Goal: Information Seeking & Learning: Learn about a topic

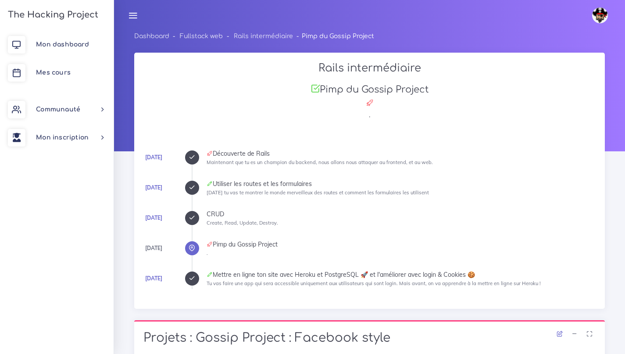
scroll to position [502, 0]
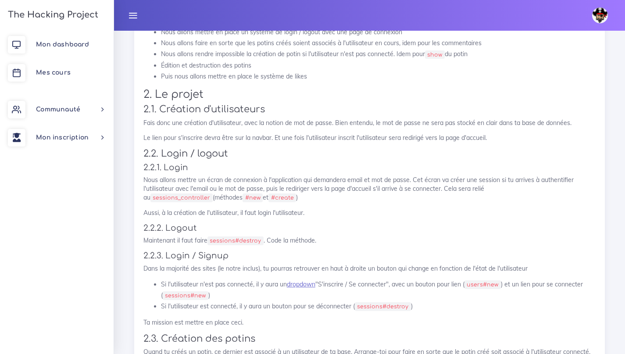
click at [286, 184] on p "Nous allons mettre un écran de connexion à l'application qui demandera email et…" at bounding box center [369, 189] width 452 height 27
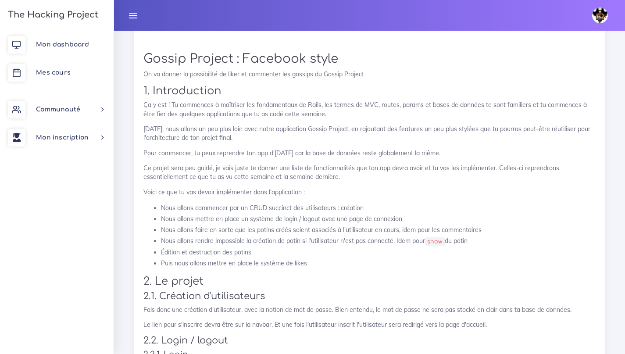
scroll to position [317, 0]
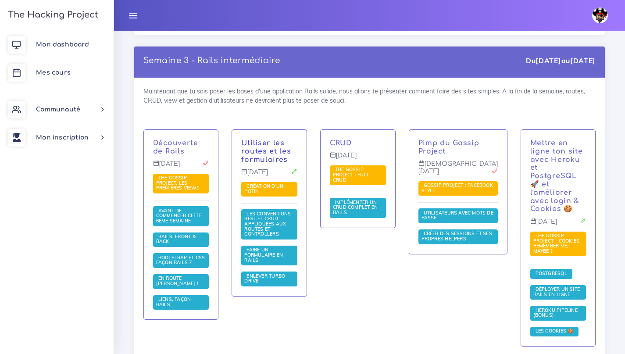
scroll to position [1761, 0]
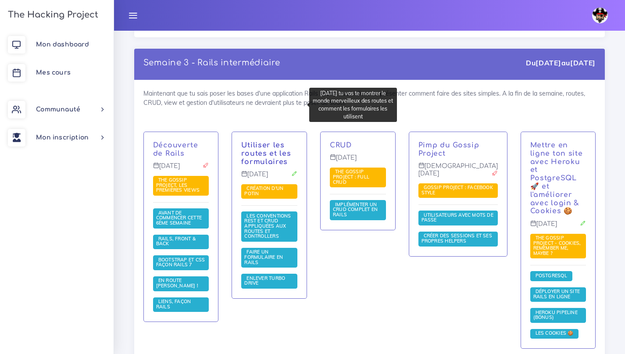
click at [258, 141] on link "Utiliser les routes et les formulaires" at bounding box center [266, 153] width 50 height 25
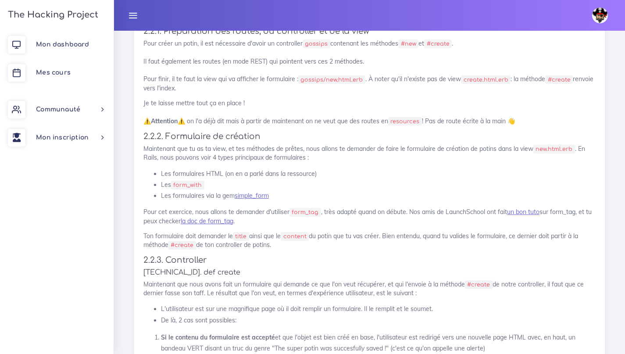
scroll to position [597, 0]
click at [198, 184] on code "form_with" at bounding box center [187, 184] width 33 height 9
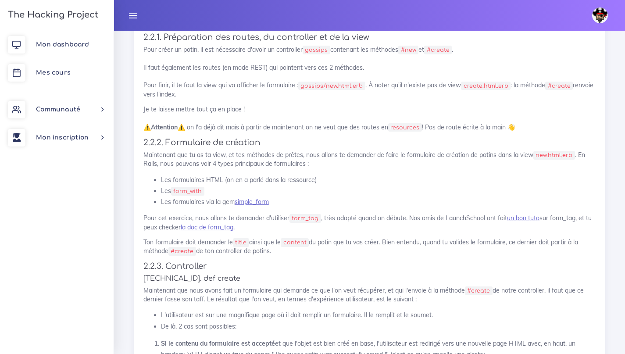
scroll to position [590, 0]
click at [218, 230] on link "la doc de form_tag" at bounding box center [207, 228] width 53 height 8
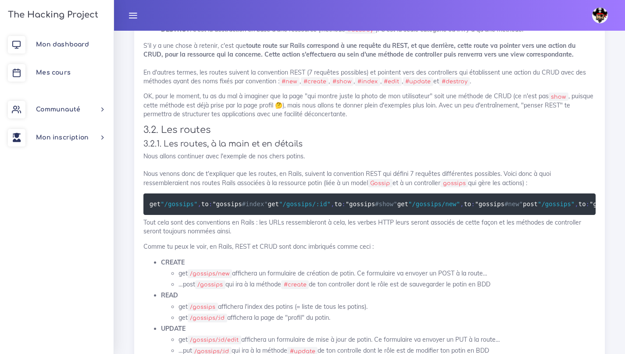
scroll to position [2063, 0]
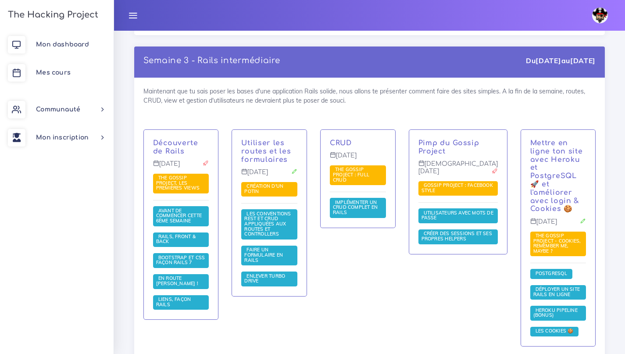
scroll to position [1761, 0]
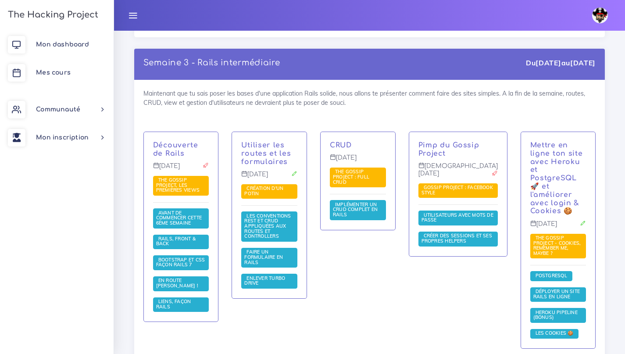
click at [452, 132] on div "Pimp du Gossip Project Jeudi 13 mai Gossip Project : Facebook style Utilisateur…" at bounding box center [458, 194] width 98 height 124
click at [448, 141] on link "Pimp du Gossip Project" at bounding box center [449, 149] width 61 height 16
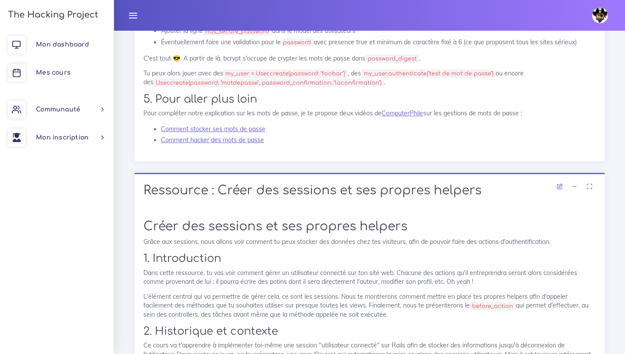
scroll to position [2553, 0]
click at [316, 87] on code "User.create(password: "motdepasse", password_confirmation: "laconfirmation")" at bounding box center [269, 83] width 231 height 9
click at [287, 87] on p "Tu peux alors jouer avec des my_user = User.create(password: "foobar") , des my…" at bounding box center [369, 78] width 452 height 18
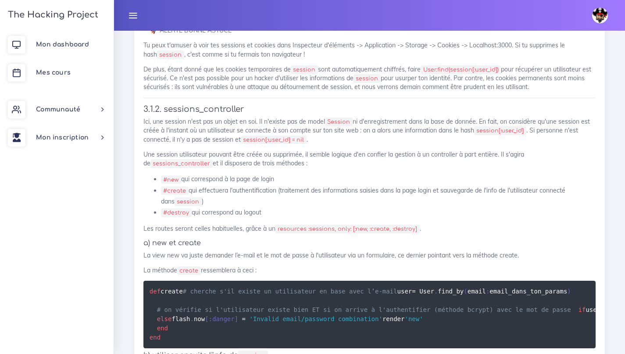
scroll to position [1973, 0]
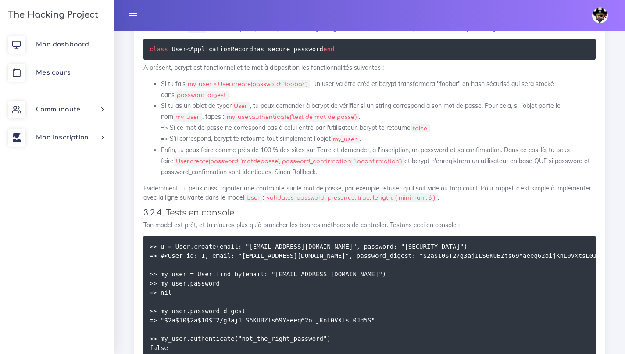
click at [312, 166] on code "User.create(password: "motdepasse", password_confirmation: "laconfirmation")" at bounding box center [289, 161] width 231 height 9
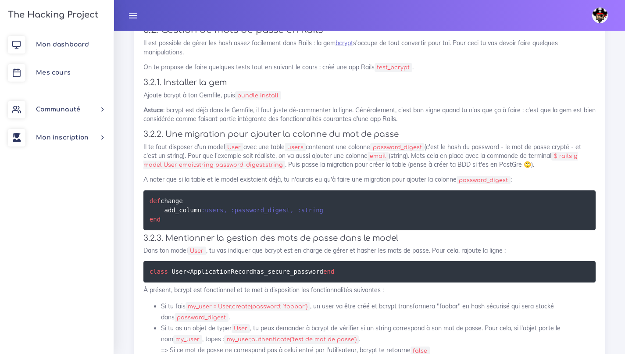
scroll to position [1750, 0]
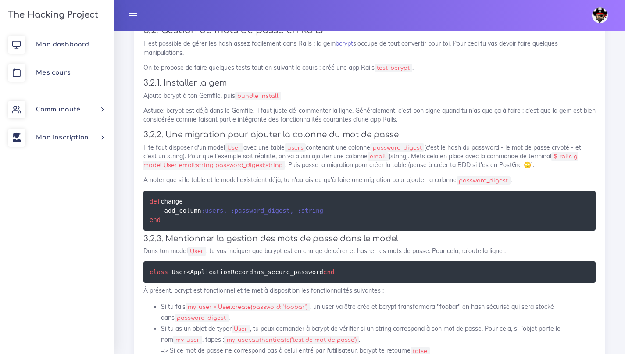
click at [227, 88] on h4 "3.2.1. Installer la gem" at bounding box center [369, 83] width 452 height 10
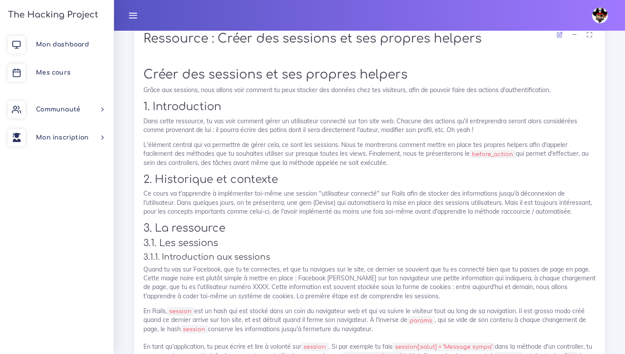
scroll to position [2712, 0]
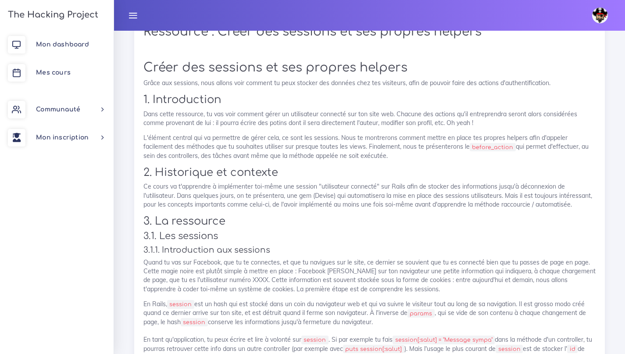
click at [220, 75] on h1 "Créer des sessions et ses propres helpers" at bounding box center [369, 68] width 452 height 15
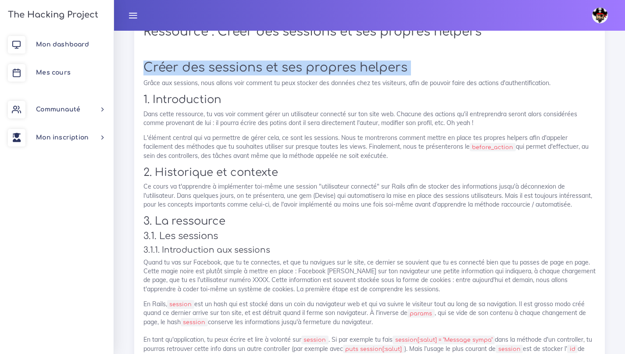
click at [220, 75] on h1 "Créer des sessions et ses propres helpers" at bounding box center [369, 68] width 452 height 15
click at [322, 75] on h1 "Créer des sessions et ses propres helpers" at bounding box center [369, 68] width 452 height 15
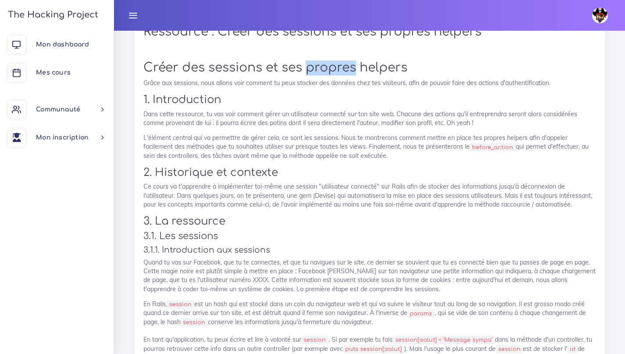
click at [322, 75] on h1 "Créer des sessions et ses propres helpers" at bounding box center [369, 68] width 452 height 15
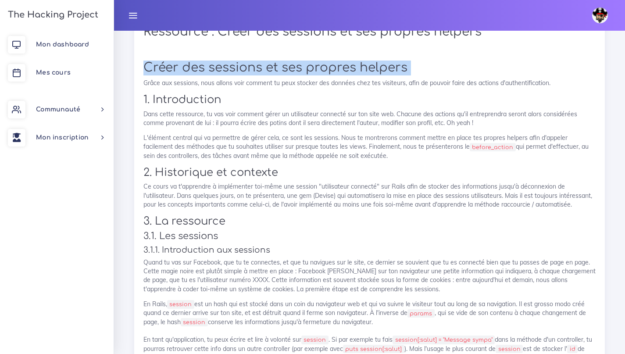
click at [322, 75] on h1 "Créer des sessions et ses propres helpers" at bounding box center [369, 68] width 452 height 15
